Goal: Navigation & Orientation: Understand site structure

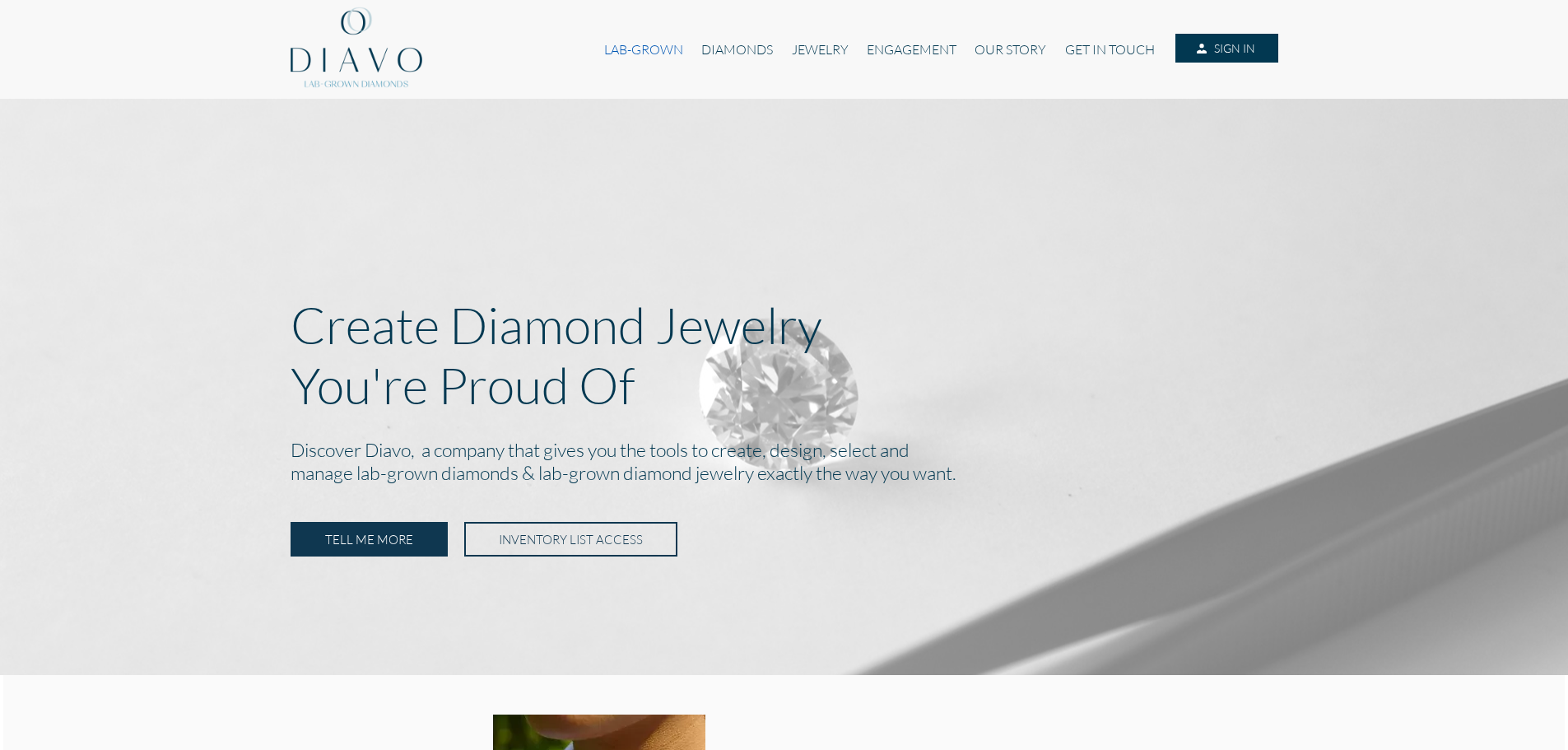
click at [639, 44] on link "LAB-GROWN" at bounding box center [643, 50] width 97 height 31
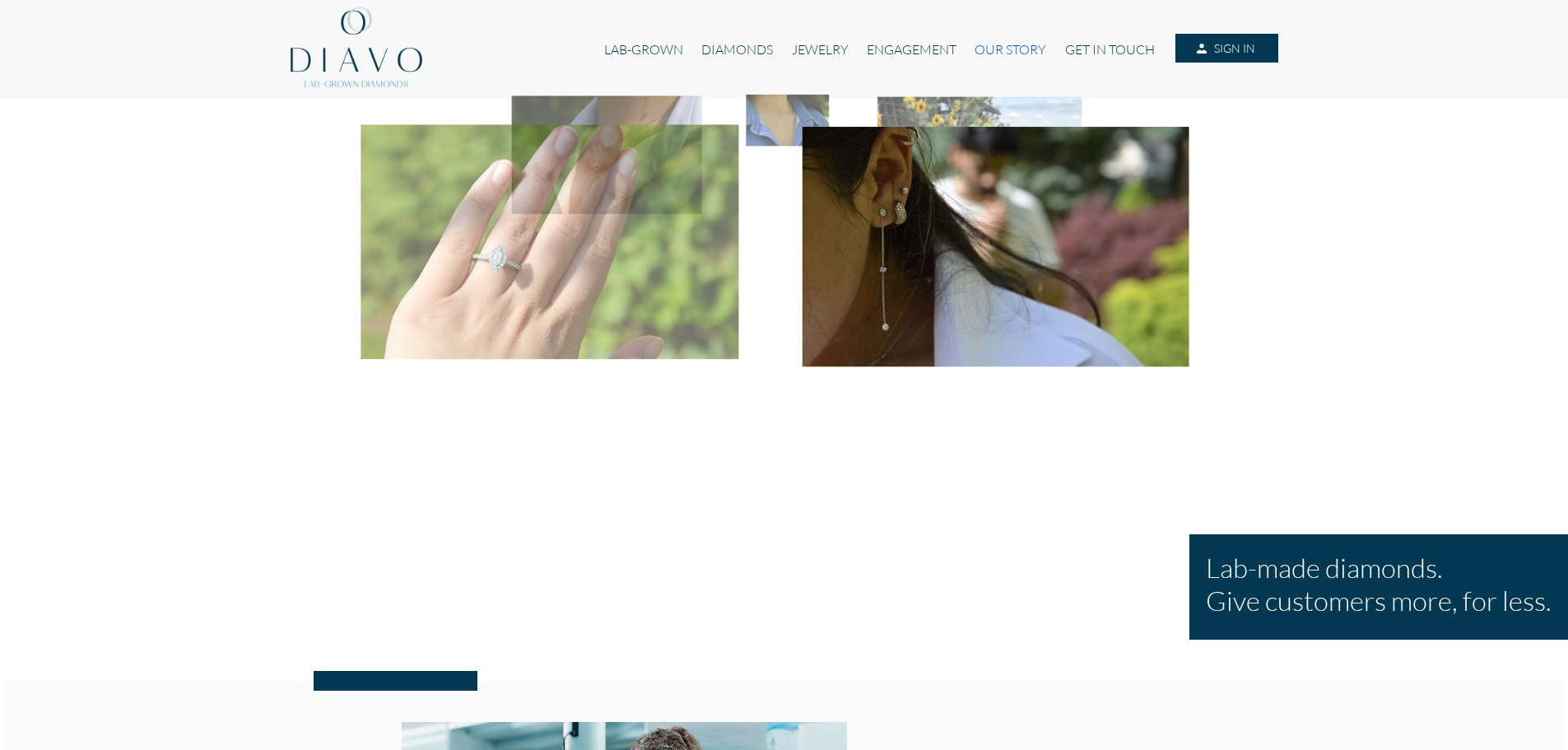
click at [1015, 47] on link "OUR STORY" at bounding box center [1011, 50] width 90 height 31
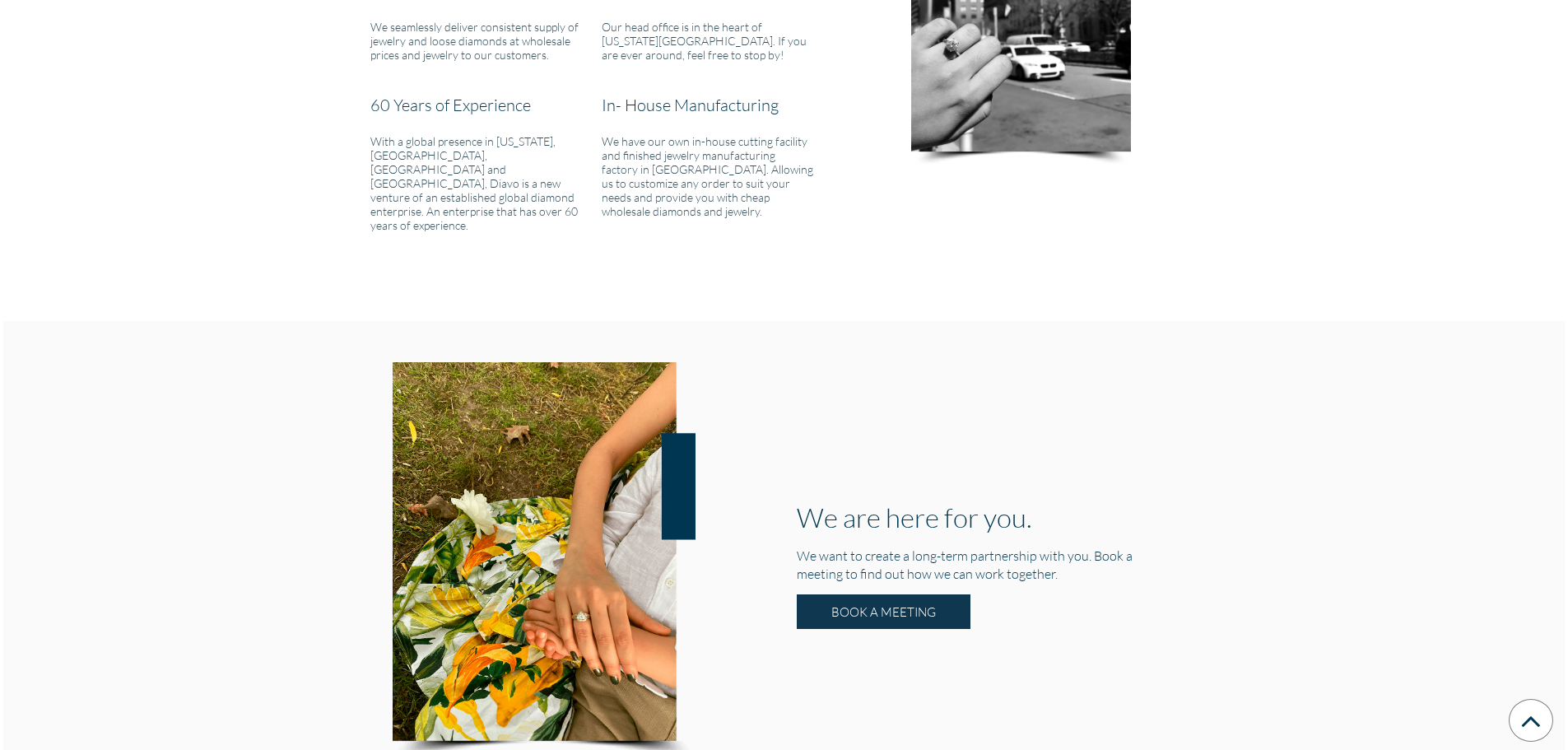
scroll to position [2230, 0]
